Goal: Task Accomplishment & Management: Use online tool/utility

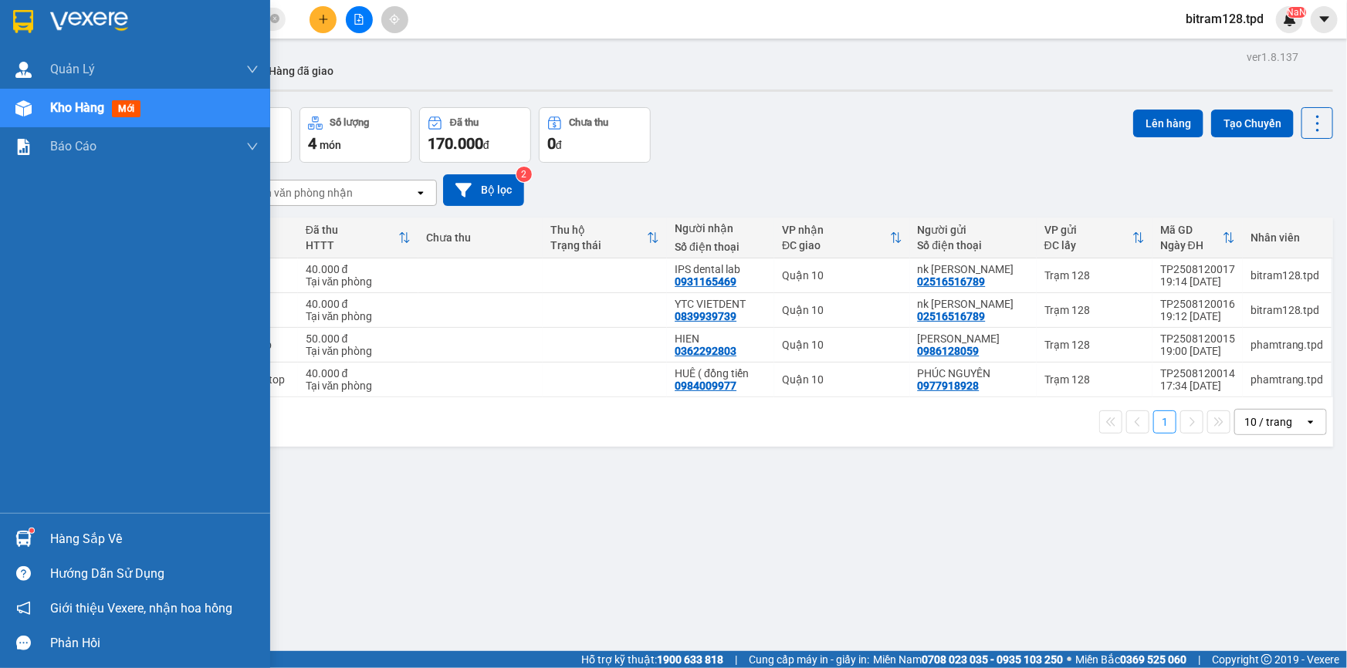
click at [83, 538] on div "Hàng sắp về" at bounding box center [154, 539] width 208 height 23
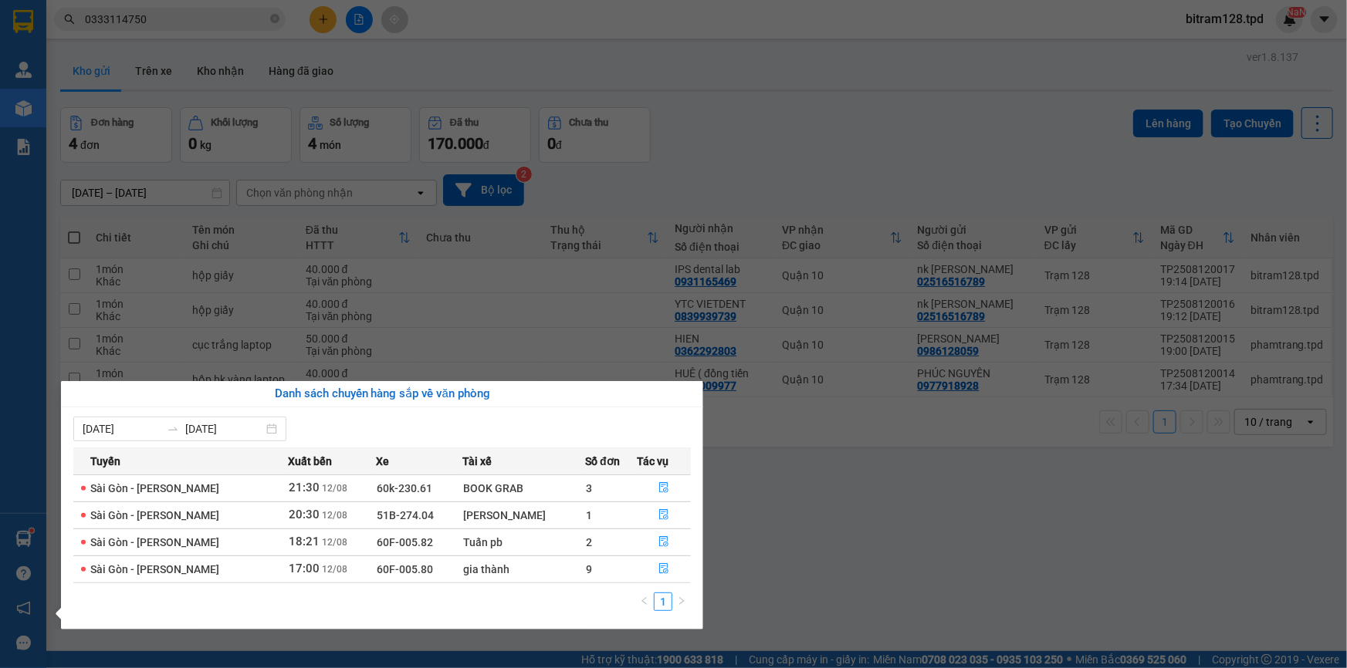
click at [819, 583] on section "Kết quả tìm kiếm ( 0 ) Bộ lọc No Data 0333114750 bitram128.tpd NaN Quản Lý Quản…" at bounding box center [673, 334] width 1347 height 668
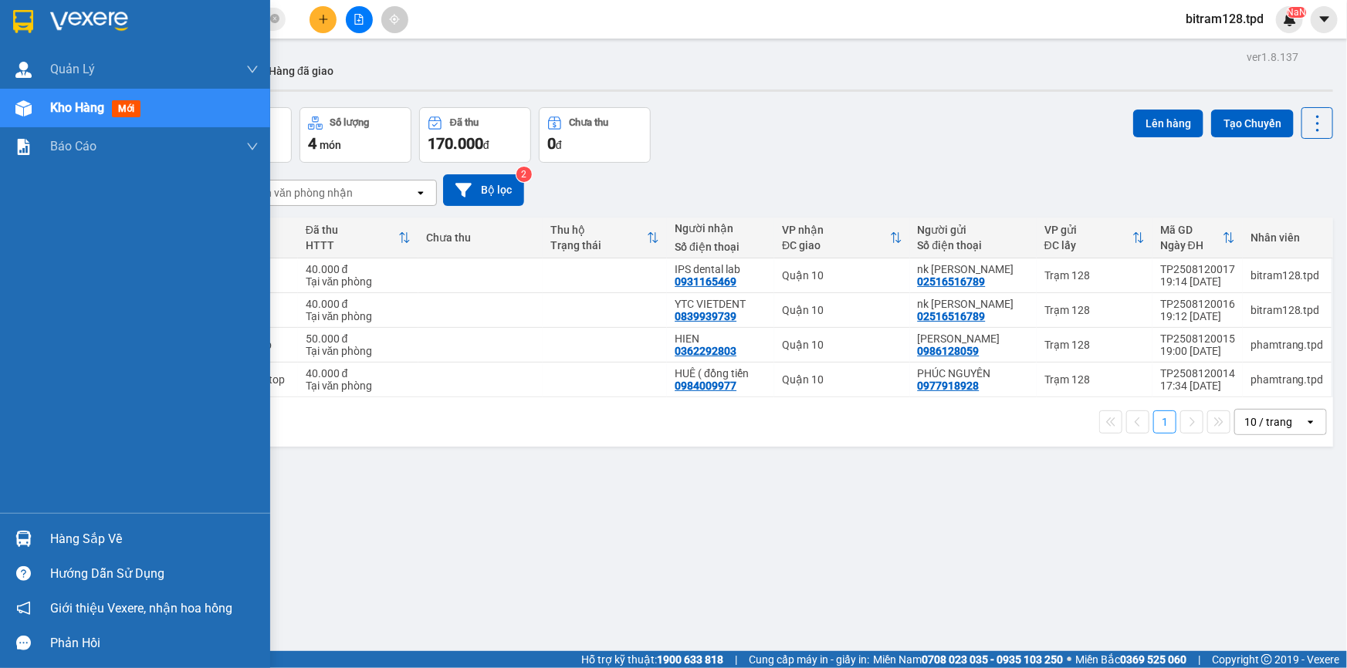
click at [67, 531] on div "Hàng sắp về" at bounding box center [154, 539] width 208 height 23
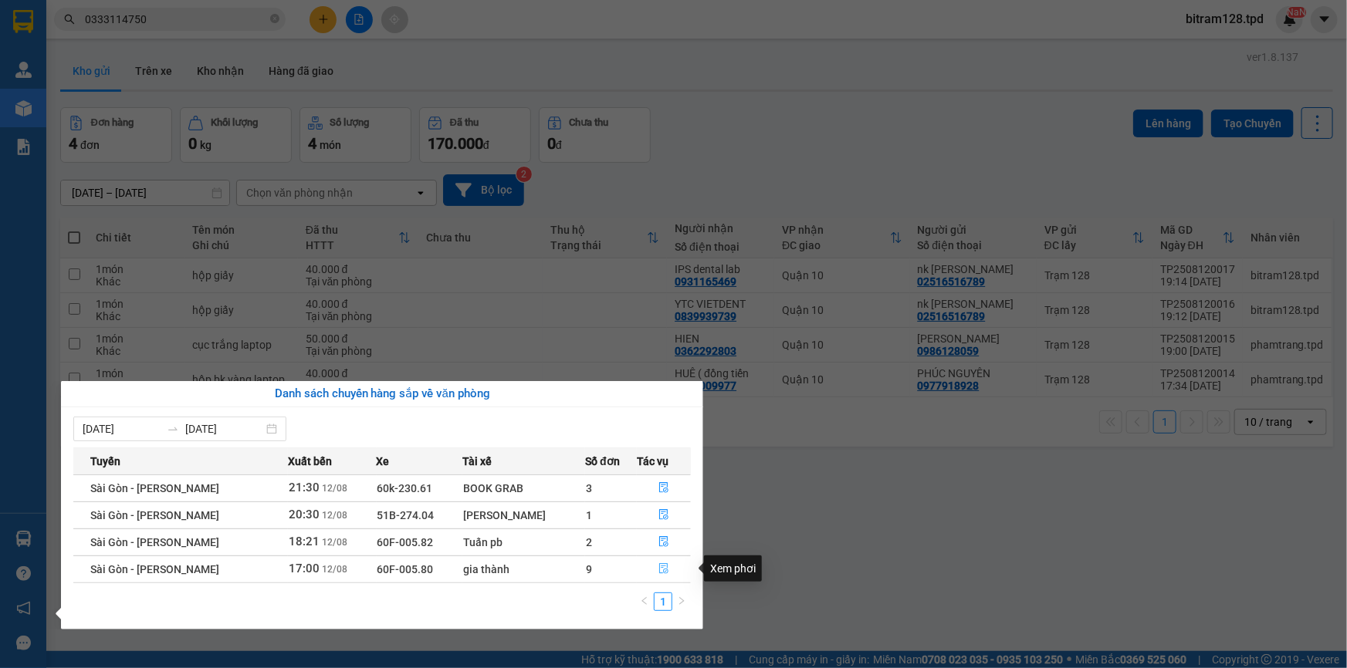
click at [658, 570] on icon "file-done" at bounding box center [663, 568] width 11 height 11
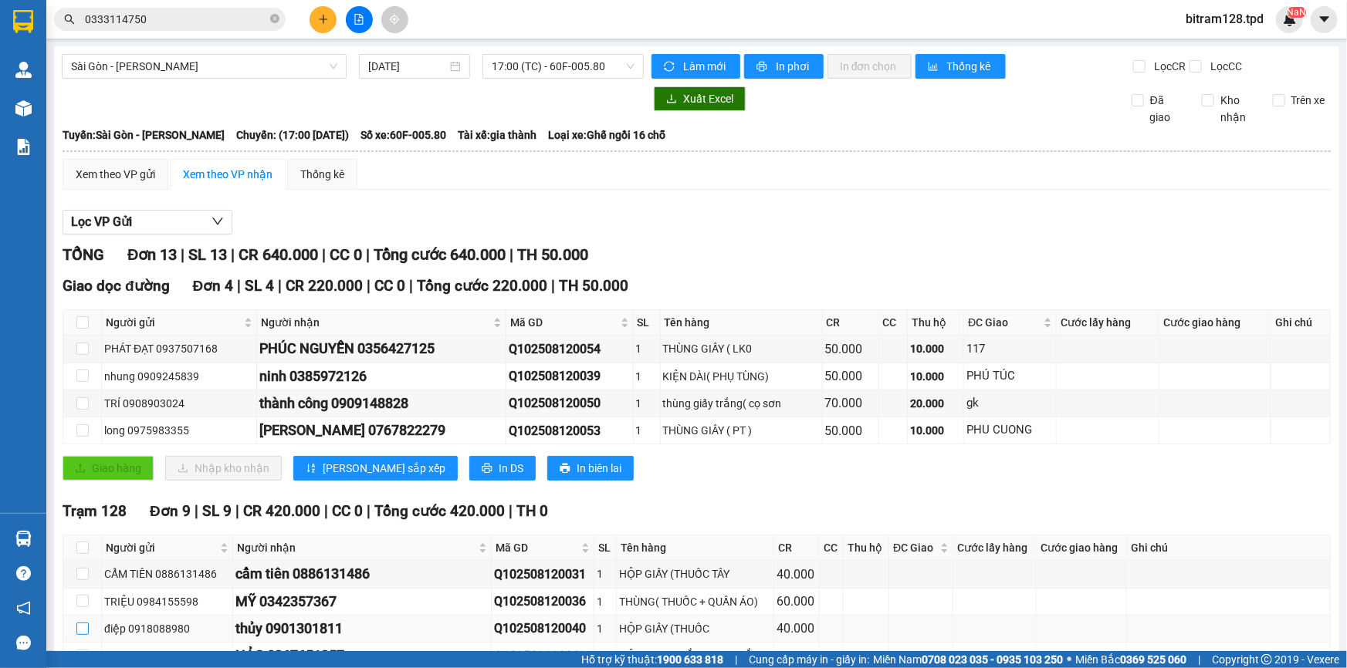
drag, startPoint x: 162, startPoint y: 658, endPoint x: 76, endPoint y: 632, distance: 90.3
click at [77, 646] on section "Kết quả tìm kiếm ( 0 ) Bộ lọc No Data 0333114750 bitram128.tpd NaN Quản Lý Quản…" at bounding box center [673, 334] width 1347 height 668
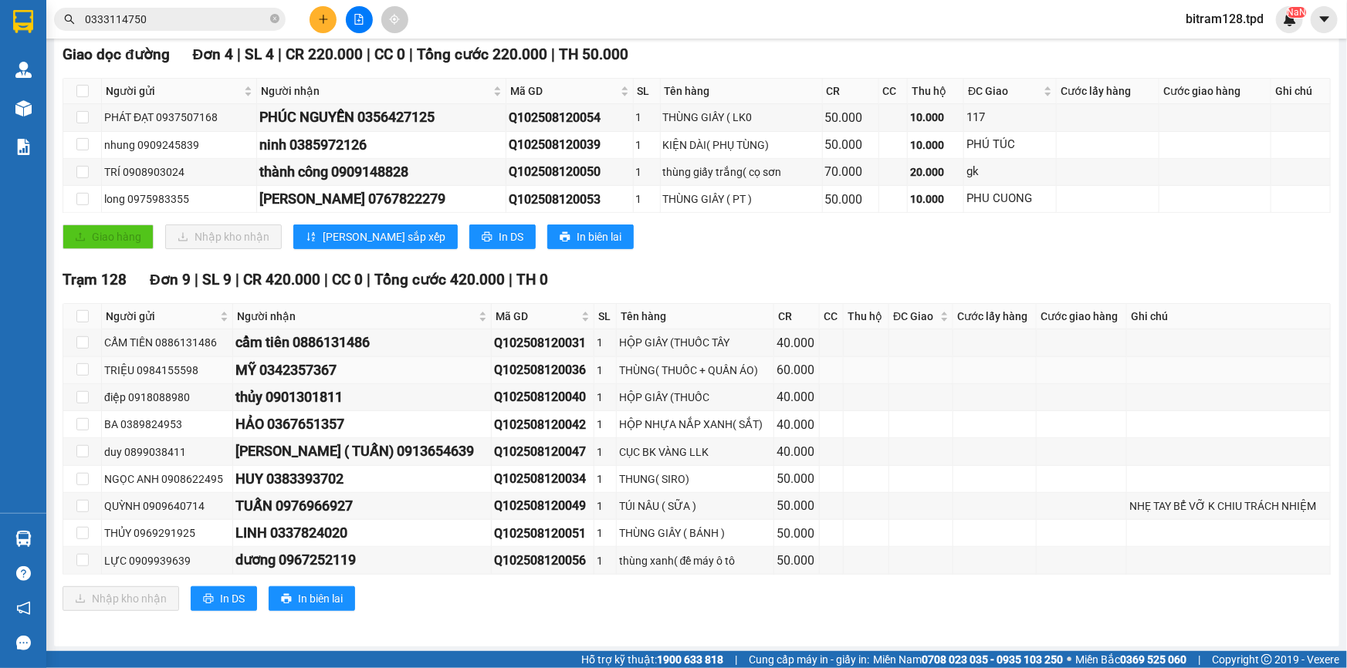
click at [991, 363] on td at bounding box center [994, 370] width 83 height 27
click at [80, 320] on input "checkbox" at bounding box center [82, 316] width 12 height 12
checkbox input "true"
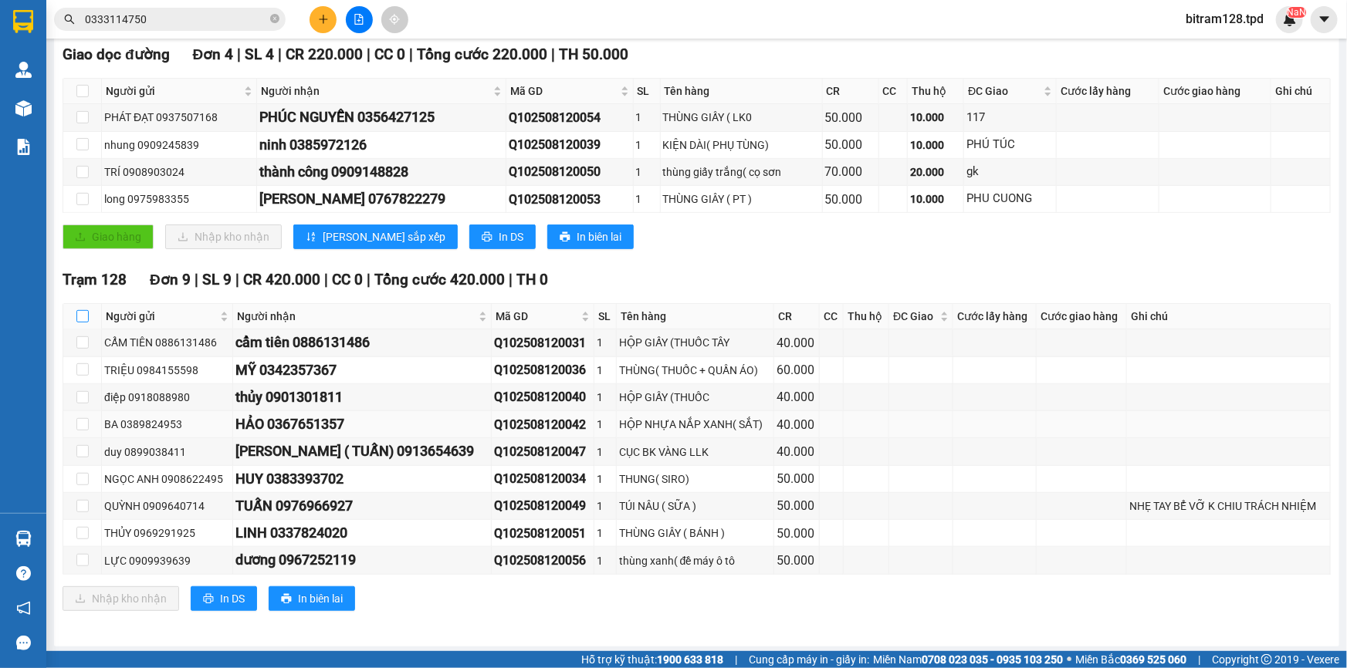
checkbox input "true"
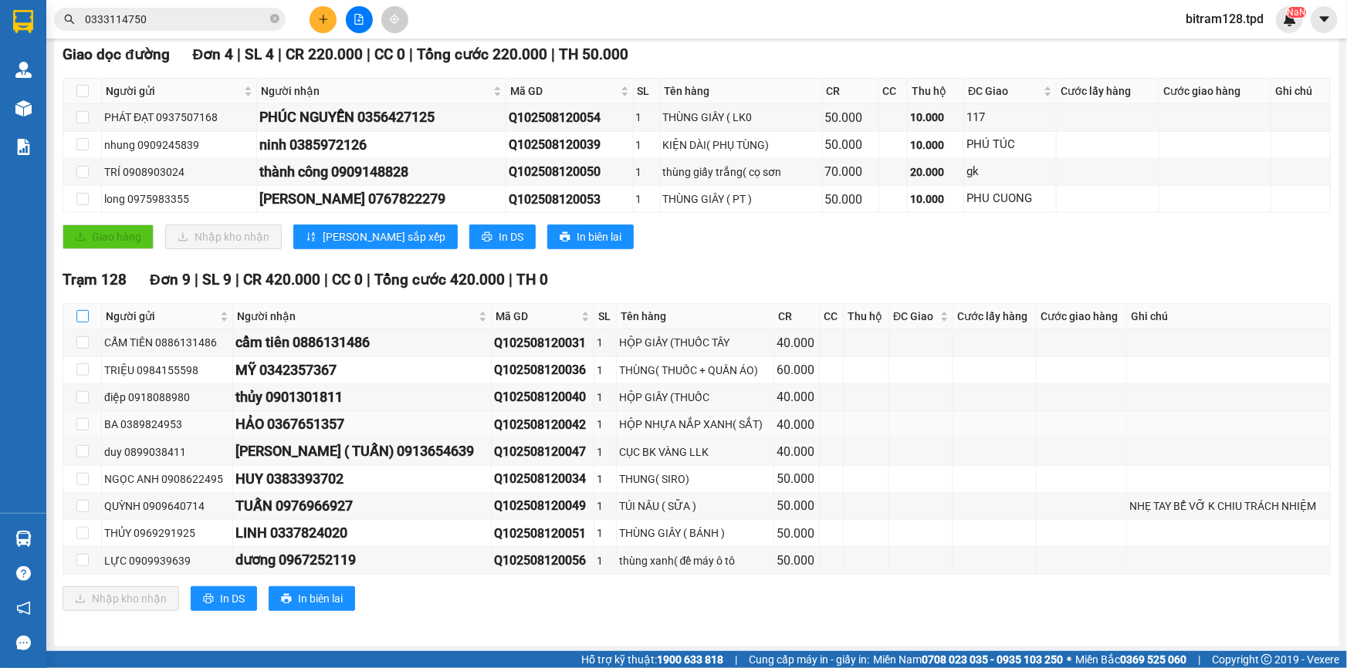
checkbox input "true"
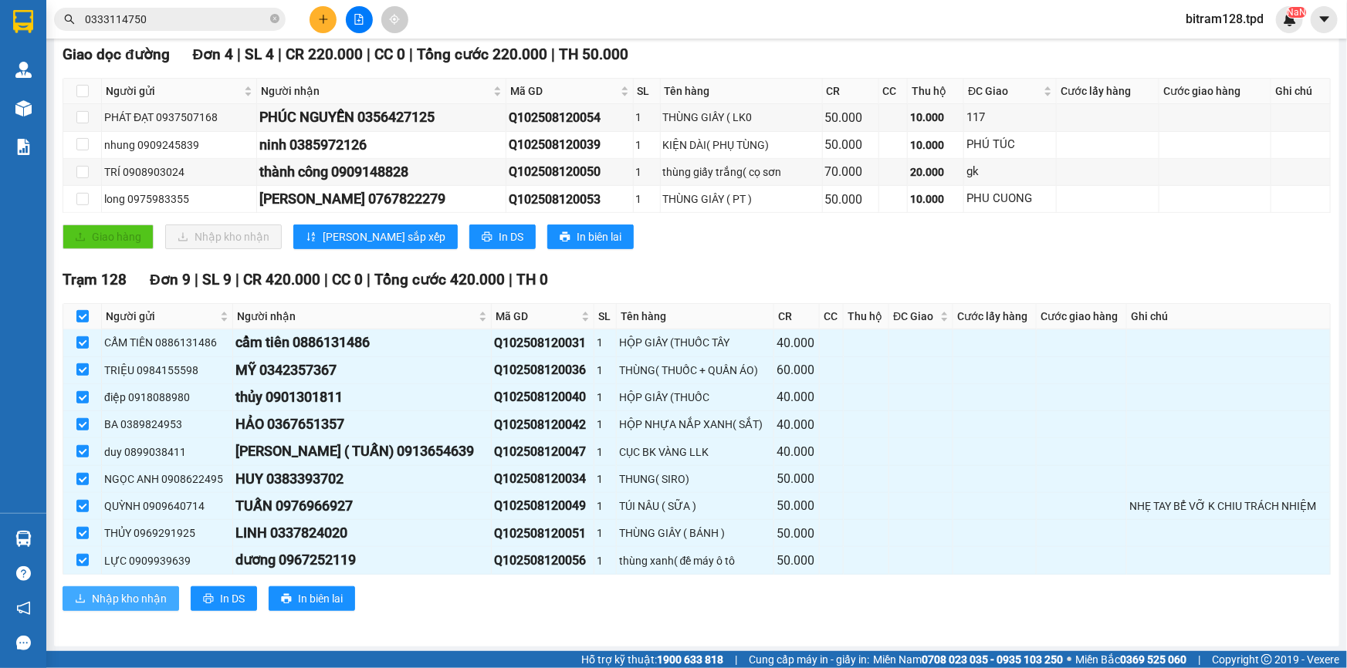
click at [116, 599] on span "Nhập kho nhận" at bounding box center [129, 598] width 75 height 17
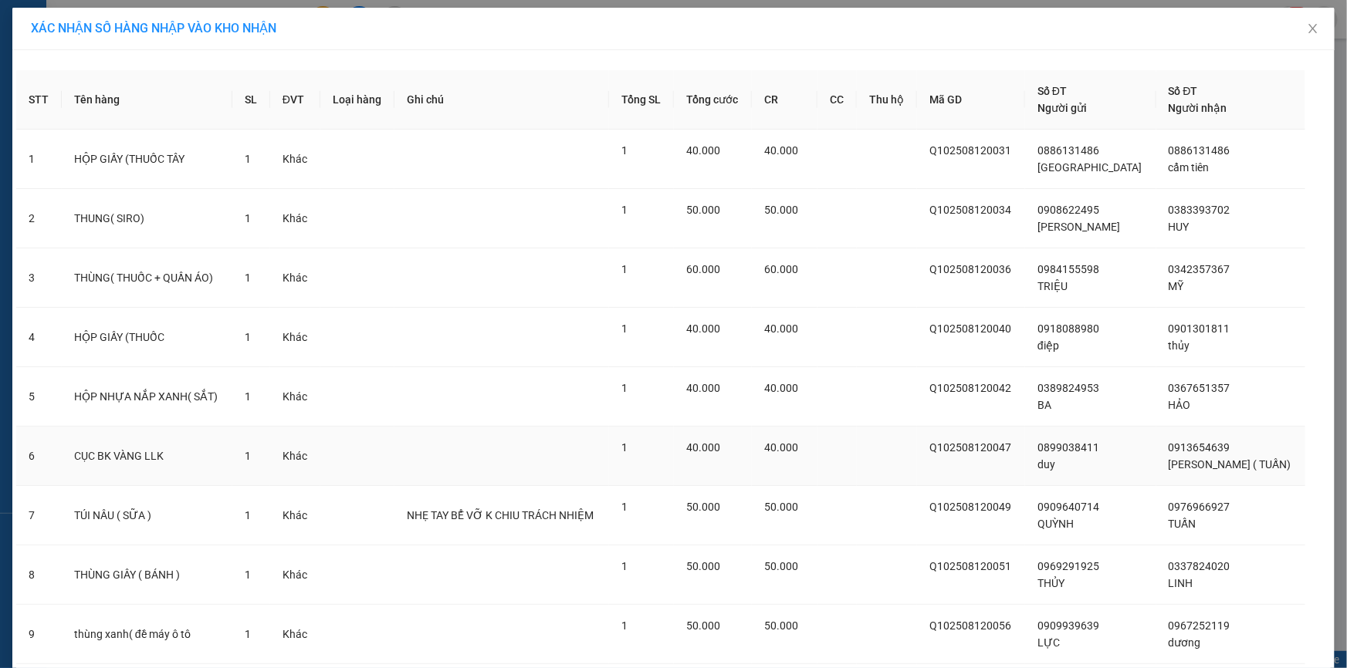
scroll to position [107, 0]
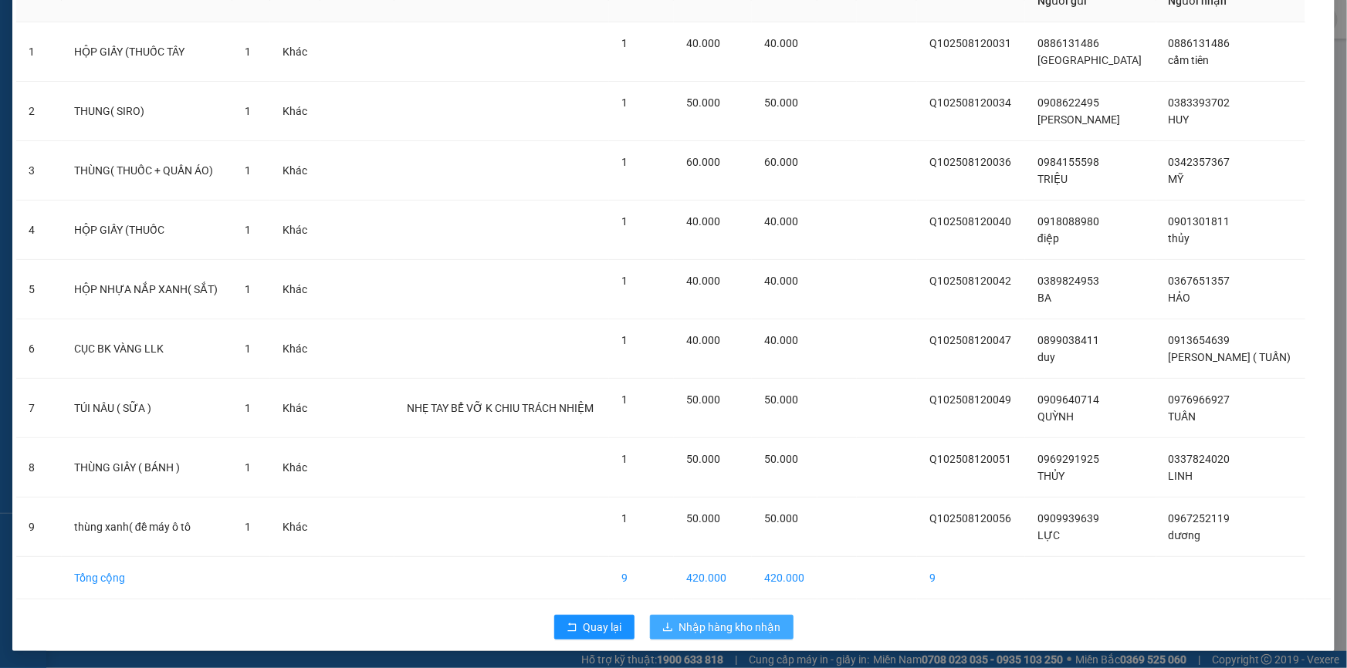
click at [718, 629] on span "Nhập hàng kho nhận" at bounding box center [730, 627] width 102 height 17
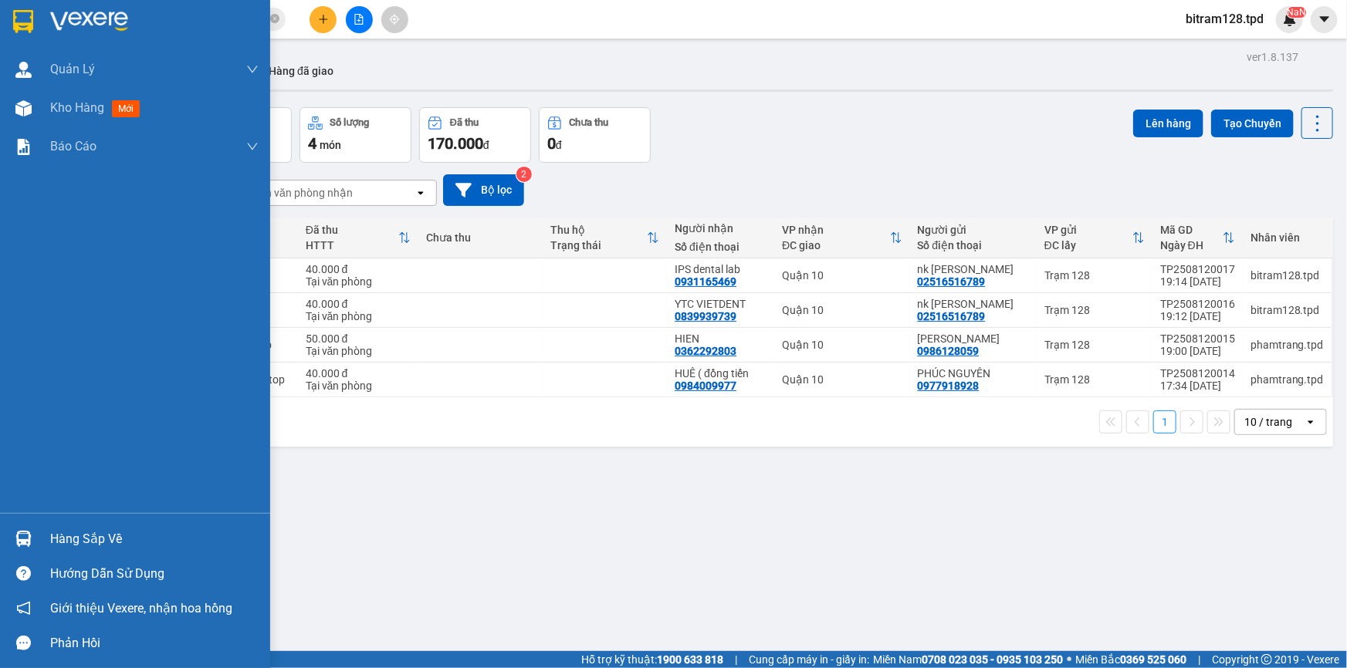
click at [108, 540] on div "Hàng sắp về" at bounding box center [154, 539] width 208 height 23
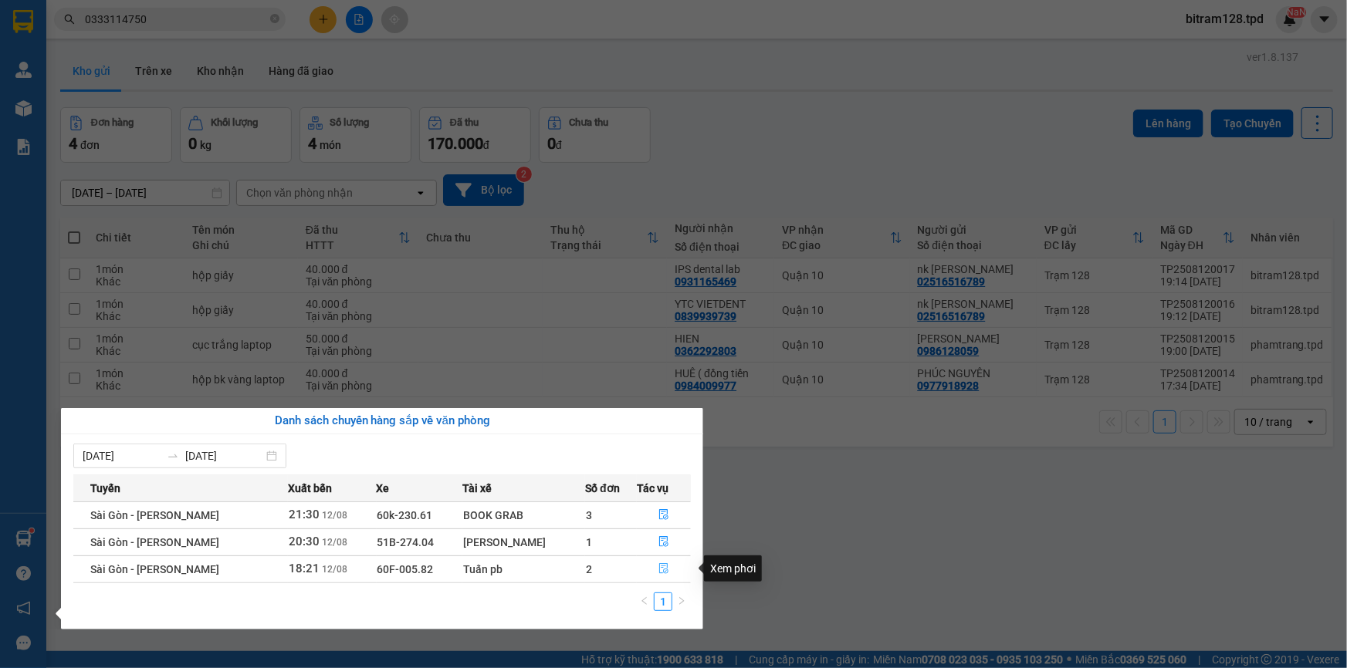
click at [662, 571] on icon "file-done" at bounding box center [663, 568] width 9 height 11
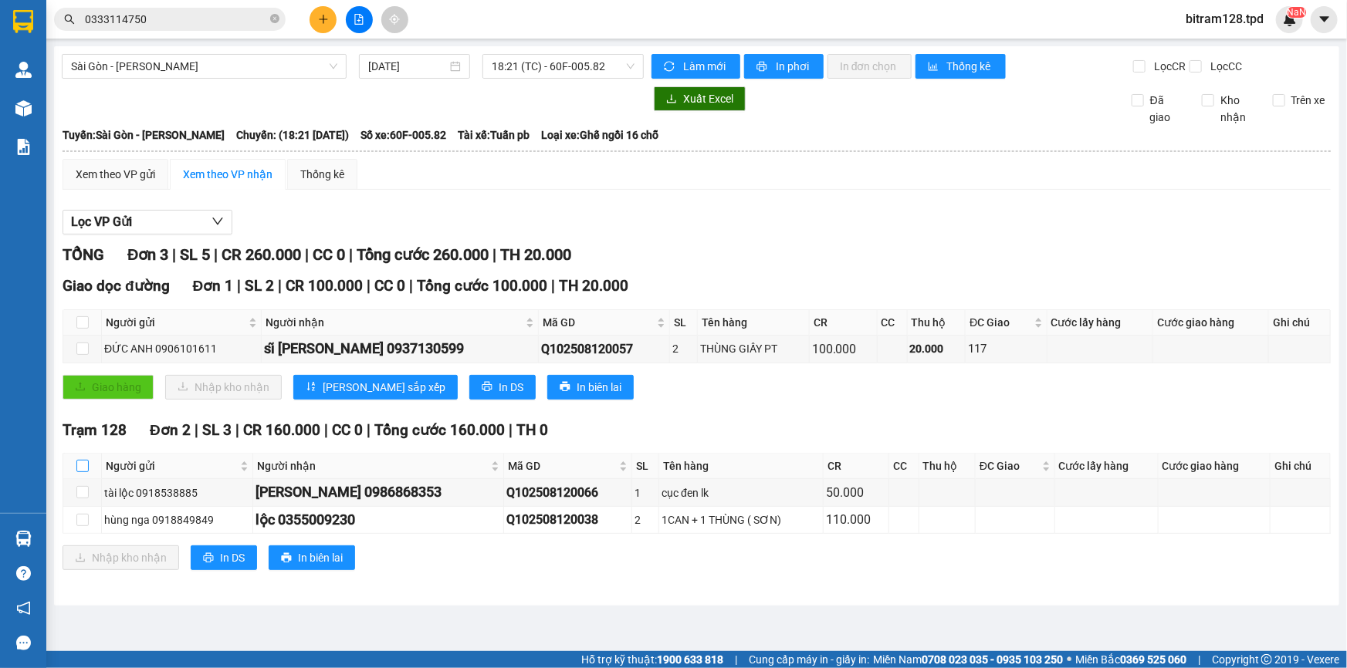
click at [81, 464] on input "checkbox" at bounding box center [82, 466] width 12 height 12
checkbox input "true"
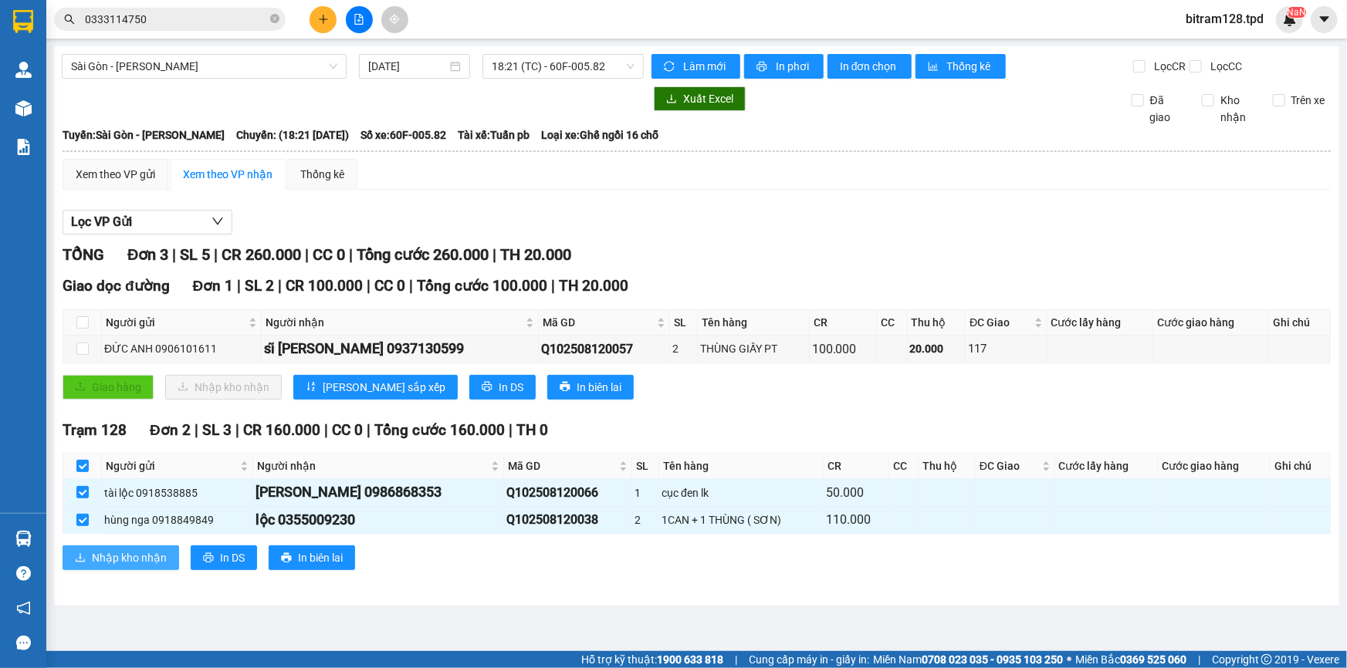
click at [133, 560] on span "Nhập kho nhận" at bounding box center [129, 558] width 75 height 17
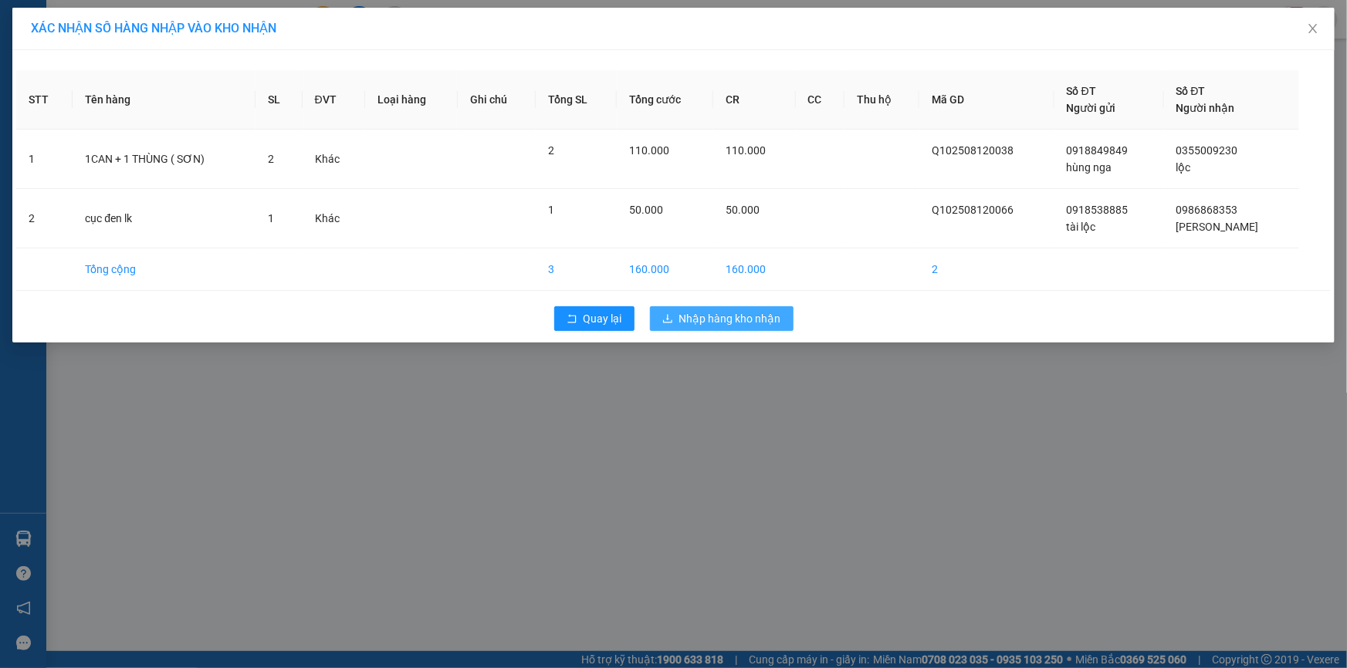
click at [739, 318] on span "Nhập hàng kho nhận" at bounding box center [730, 318] width 102 height 17
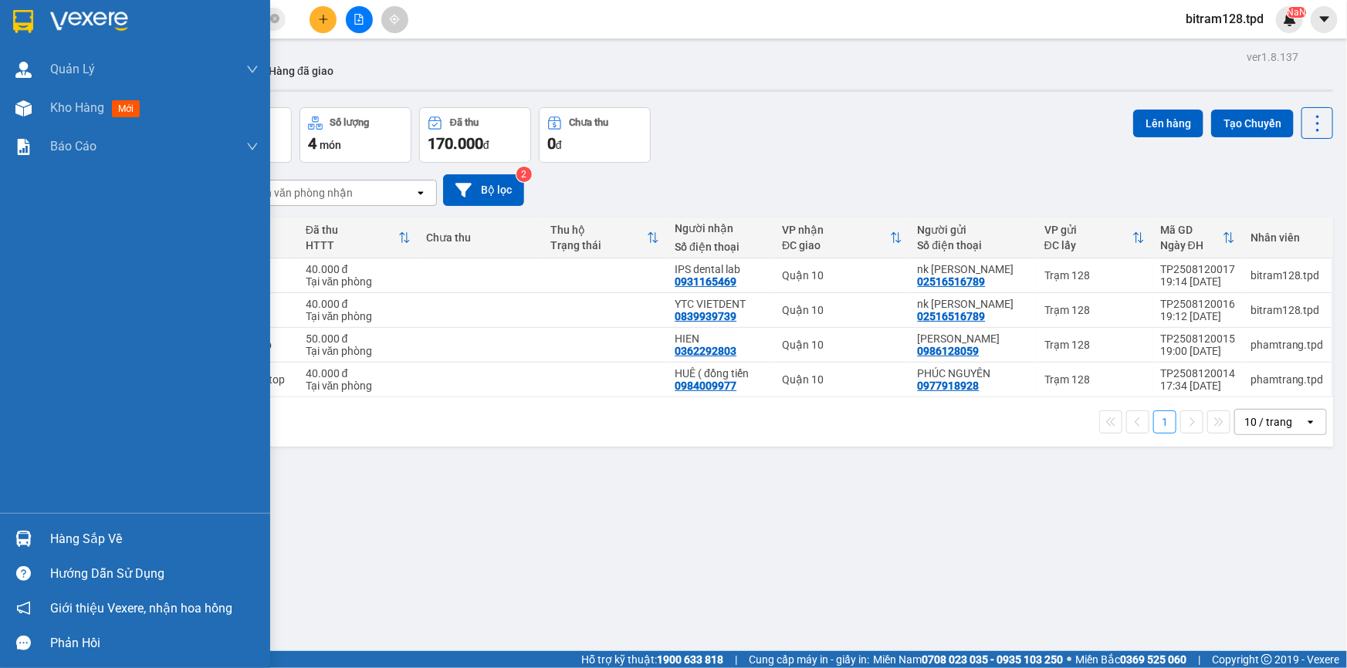
click at [97, 531] on div "Hàng sắp về" at bounding box center [154, 539] width 208 height 23
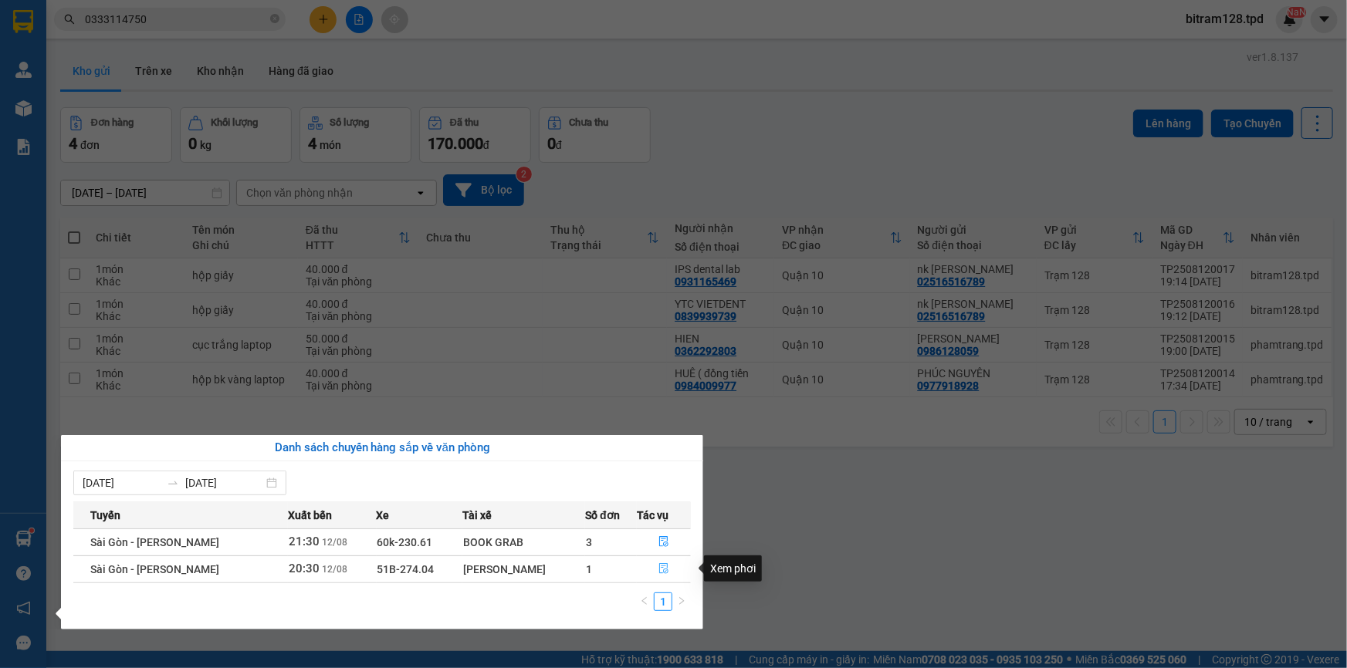
click at [663, 567] on icon "file-done" at bounding box center [663, 568] width 11 height 11
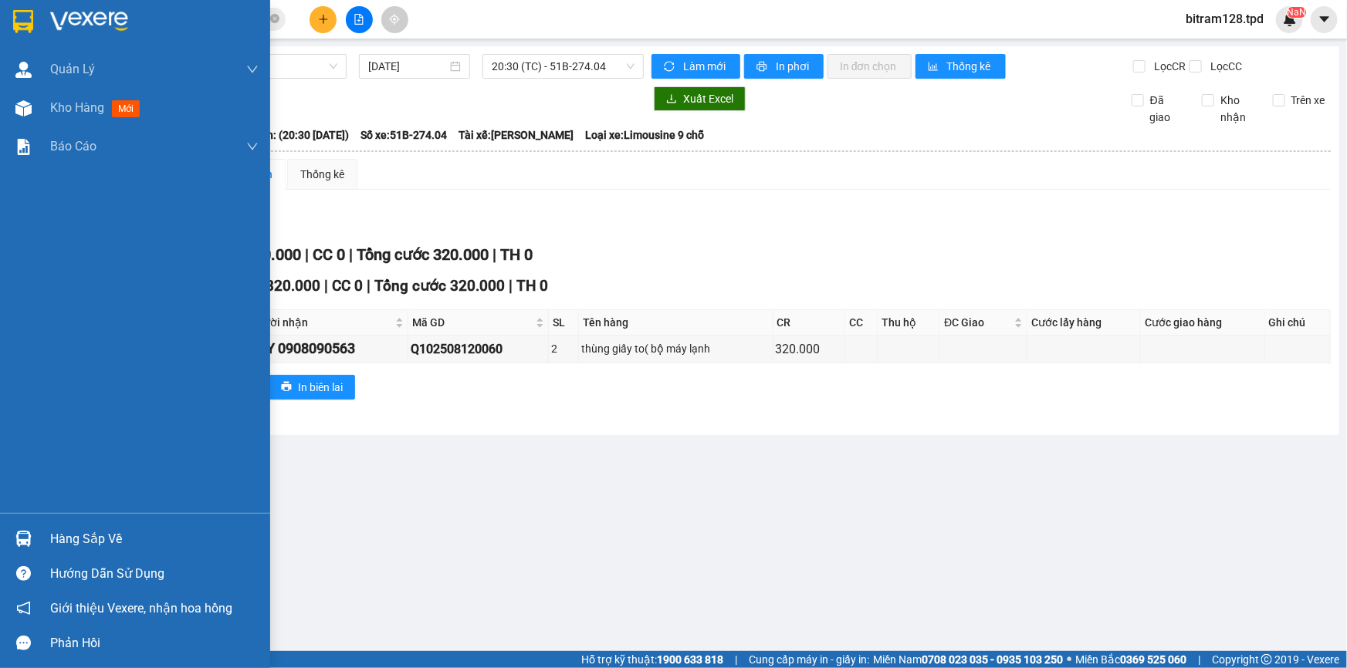
click at [106, 542] on div "Hàng sắp về" at bounding box center [154, 539] width 208 height 23
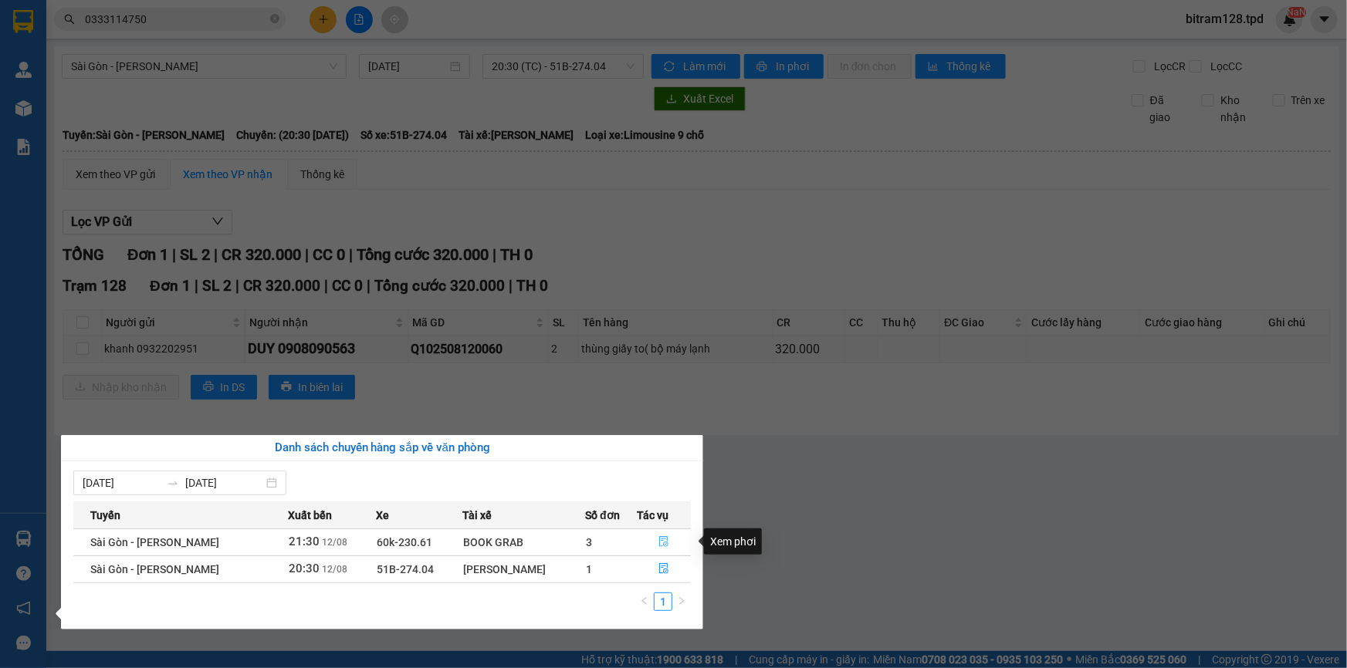
click at [658, 542] on icon "file-done" at bounding box center [663, 541] width 11 height 11
